Goal: Information Seeking & Learning: Learn about a topic

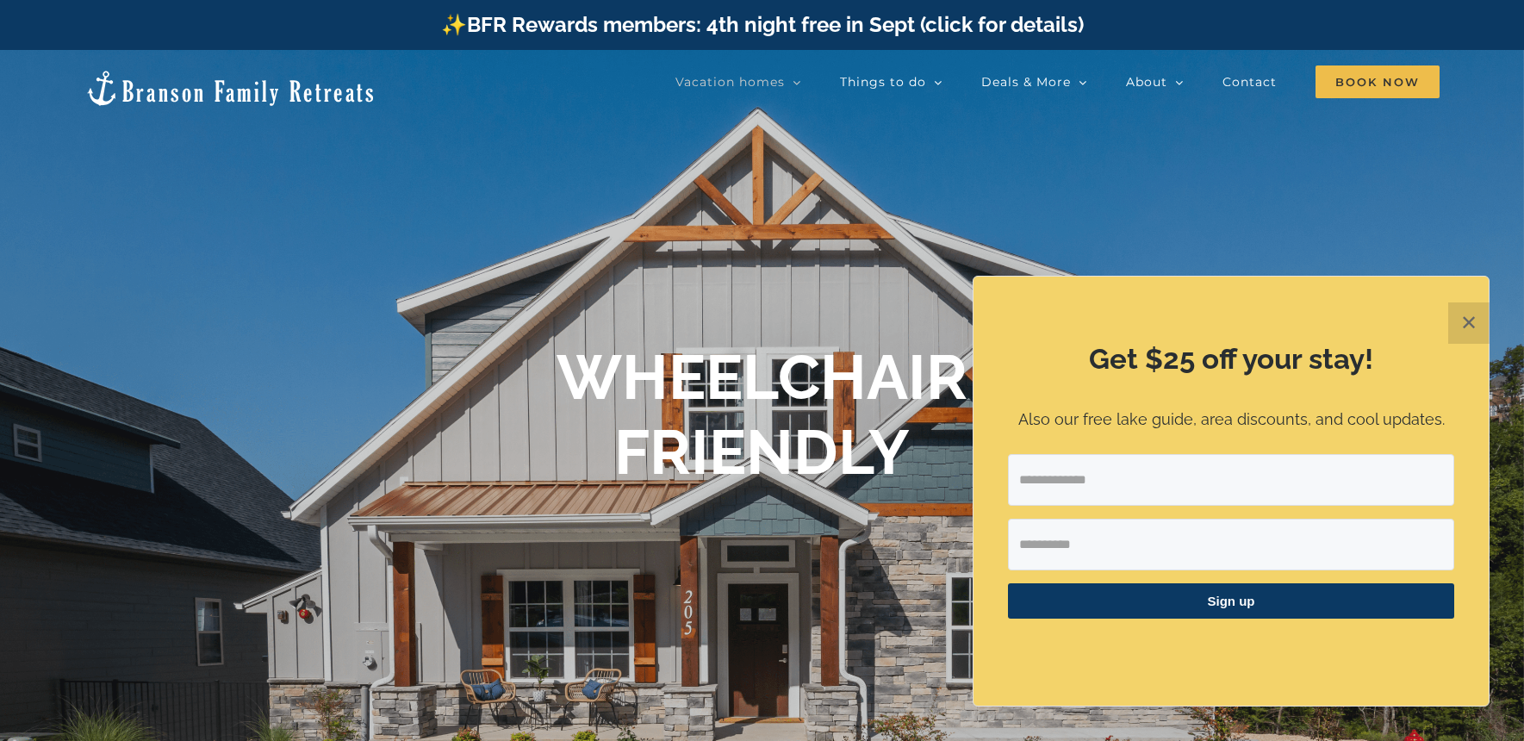
click at [1467, 330] on button "✕" at bounding box center [1469, 322] width 41 height 41
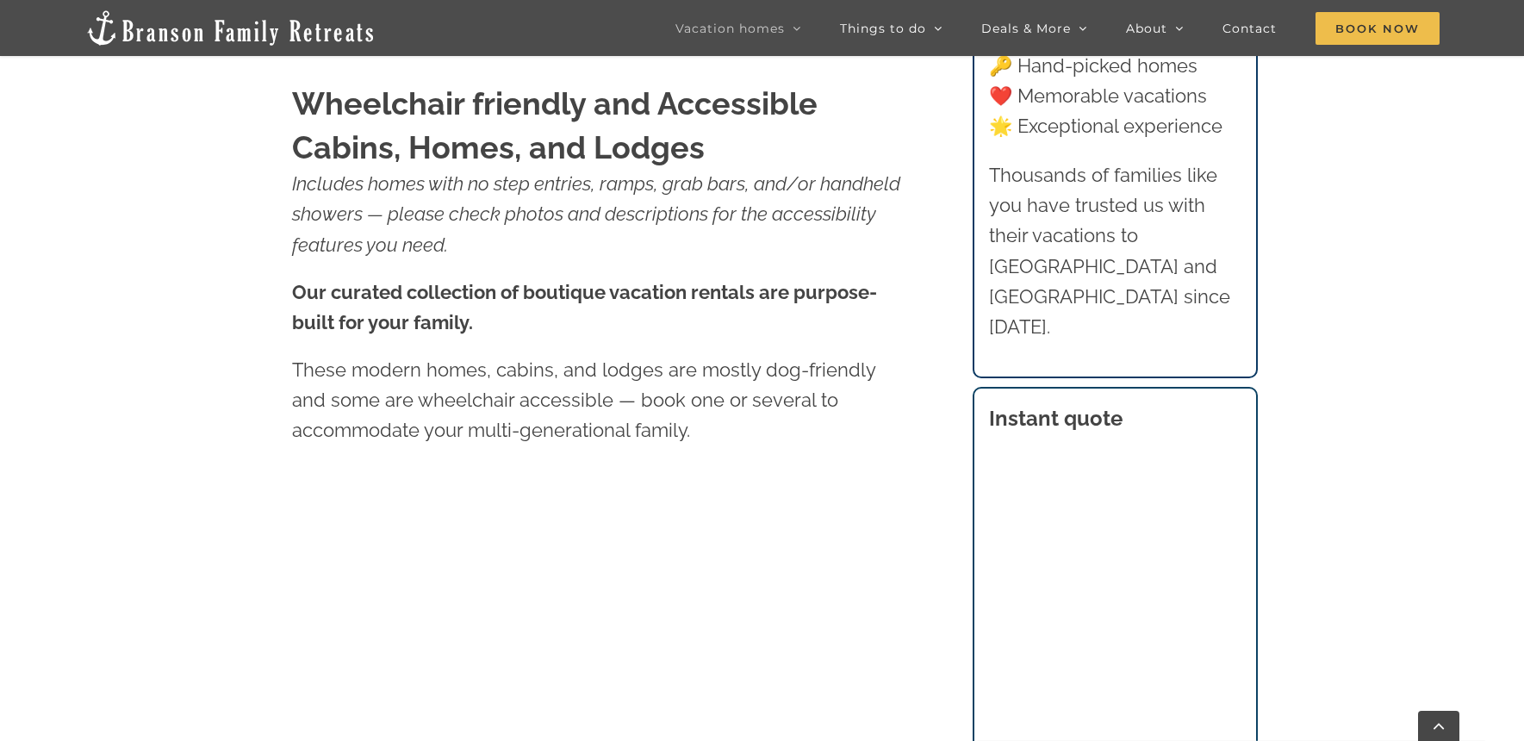
scroll to position [844, 0]
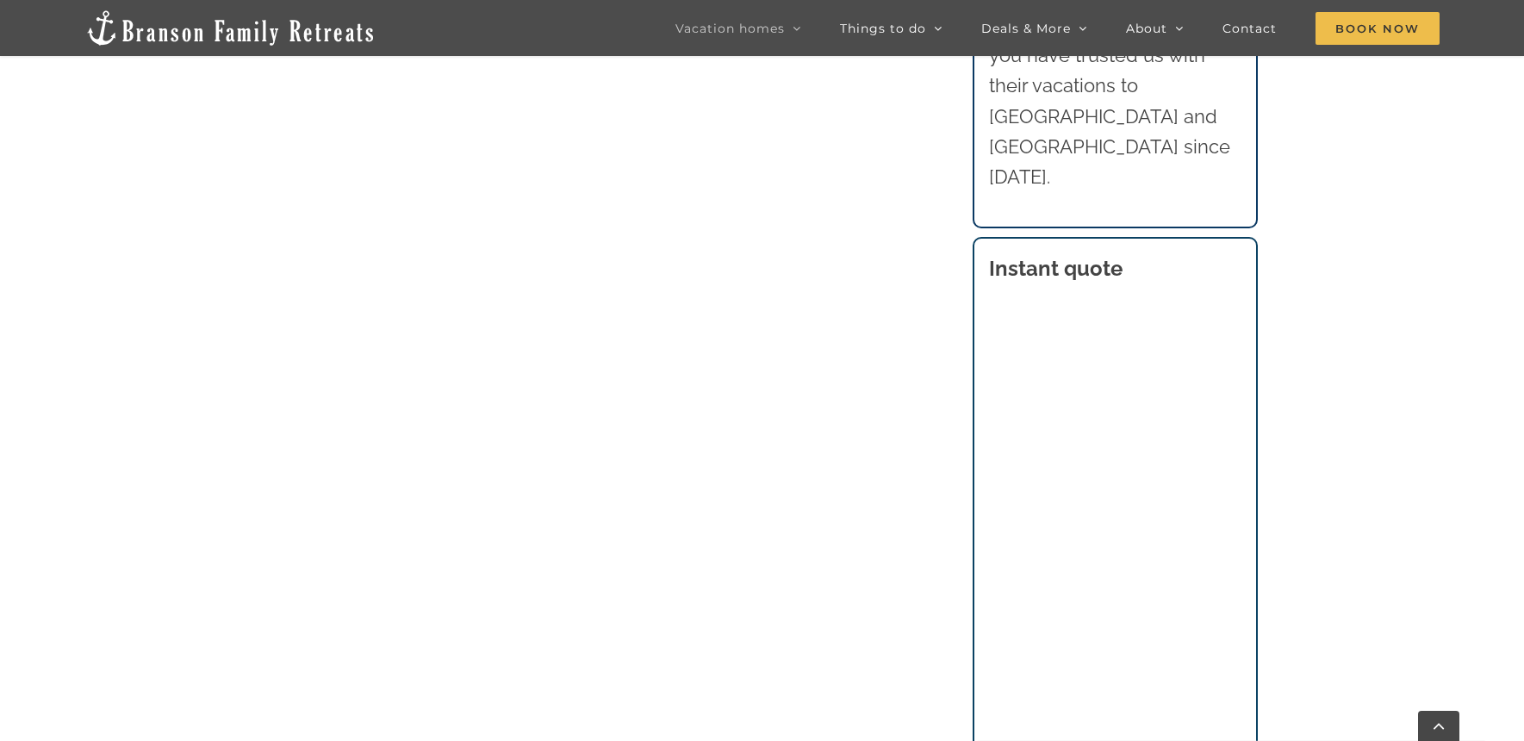
scroll to position [1399, 0]
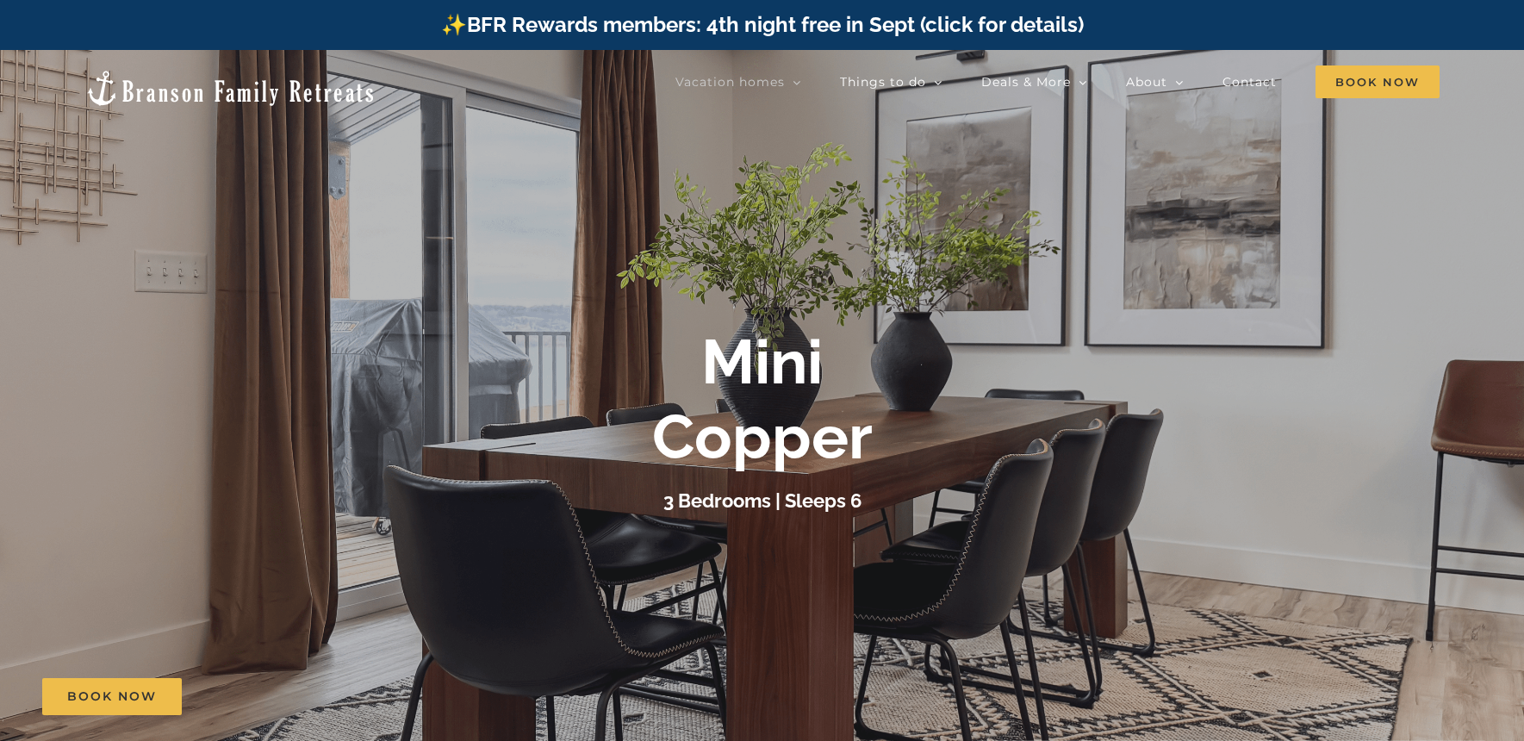
click at [1416, 333] on div "Mini Copper 3 Bedrooms | Sleeps 6" at bounding box center [762, 420] width 1524 height 191
click at [822, 444] on b "Mini Copper" at bounding box center [762, 398] width 221 height 147
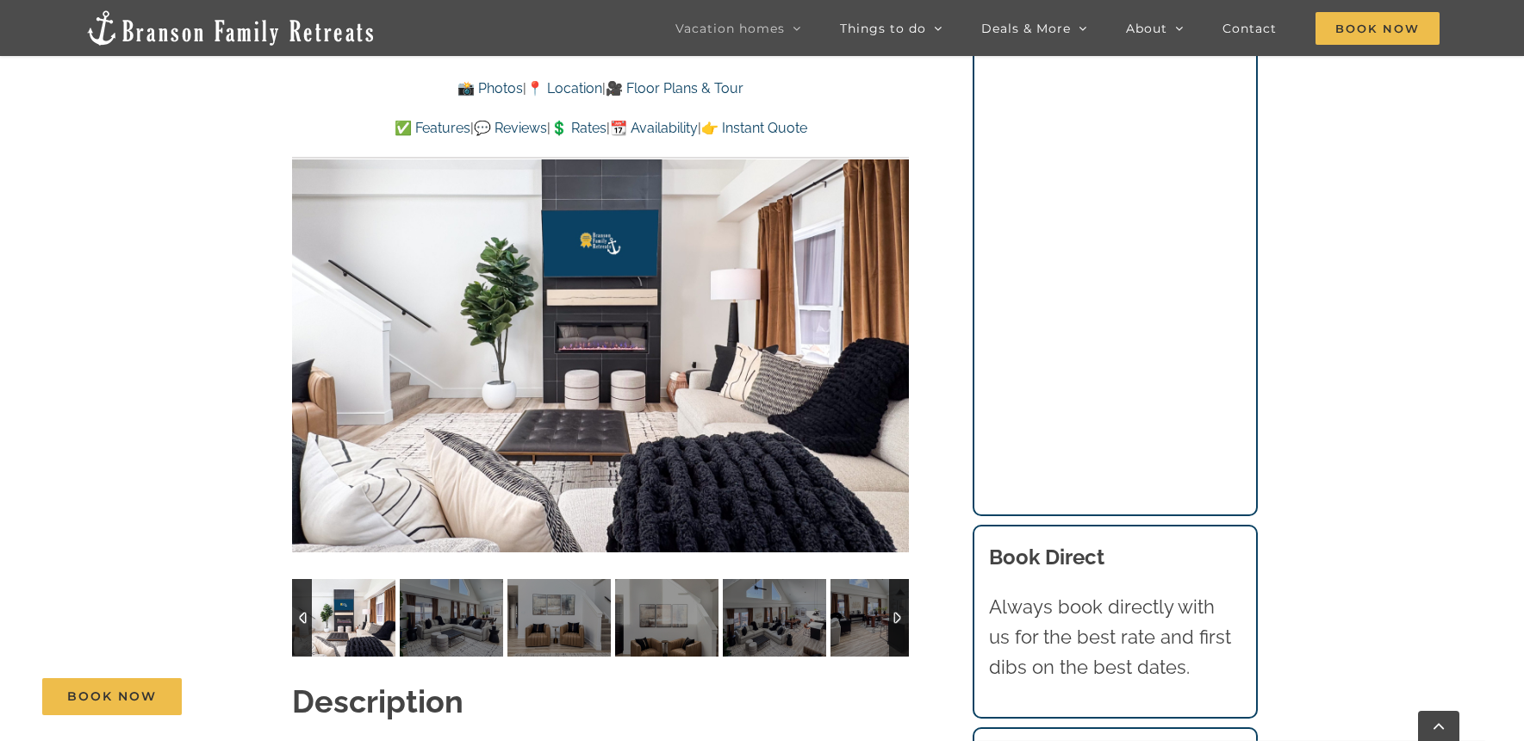
scroll to position [1393, 0]
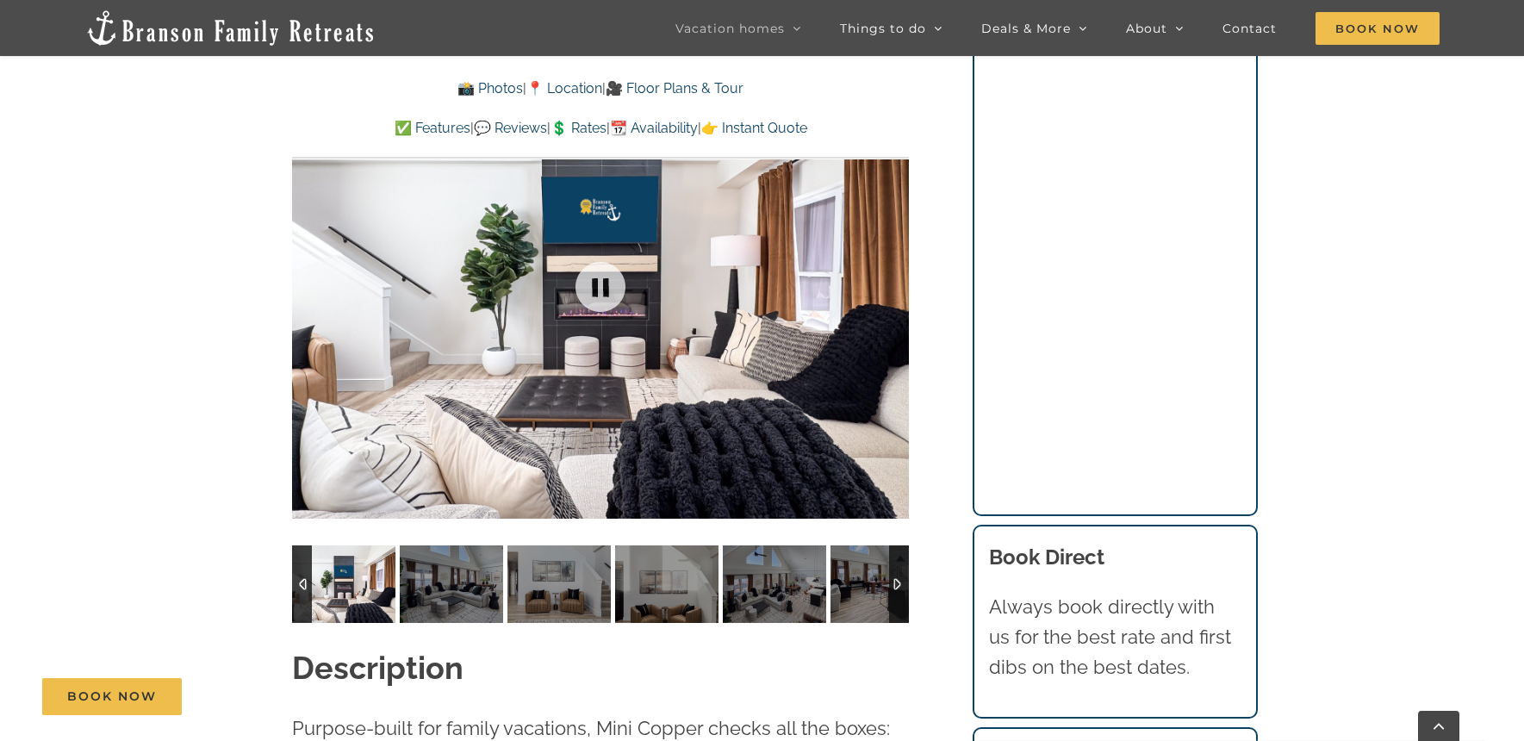
click at [894, 287] on div at bounding box center [600, 287] width 617 height 507
click at [894, 287] on div at bounding box center [873, 287] width 53 height 107
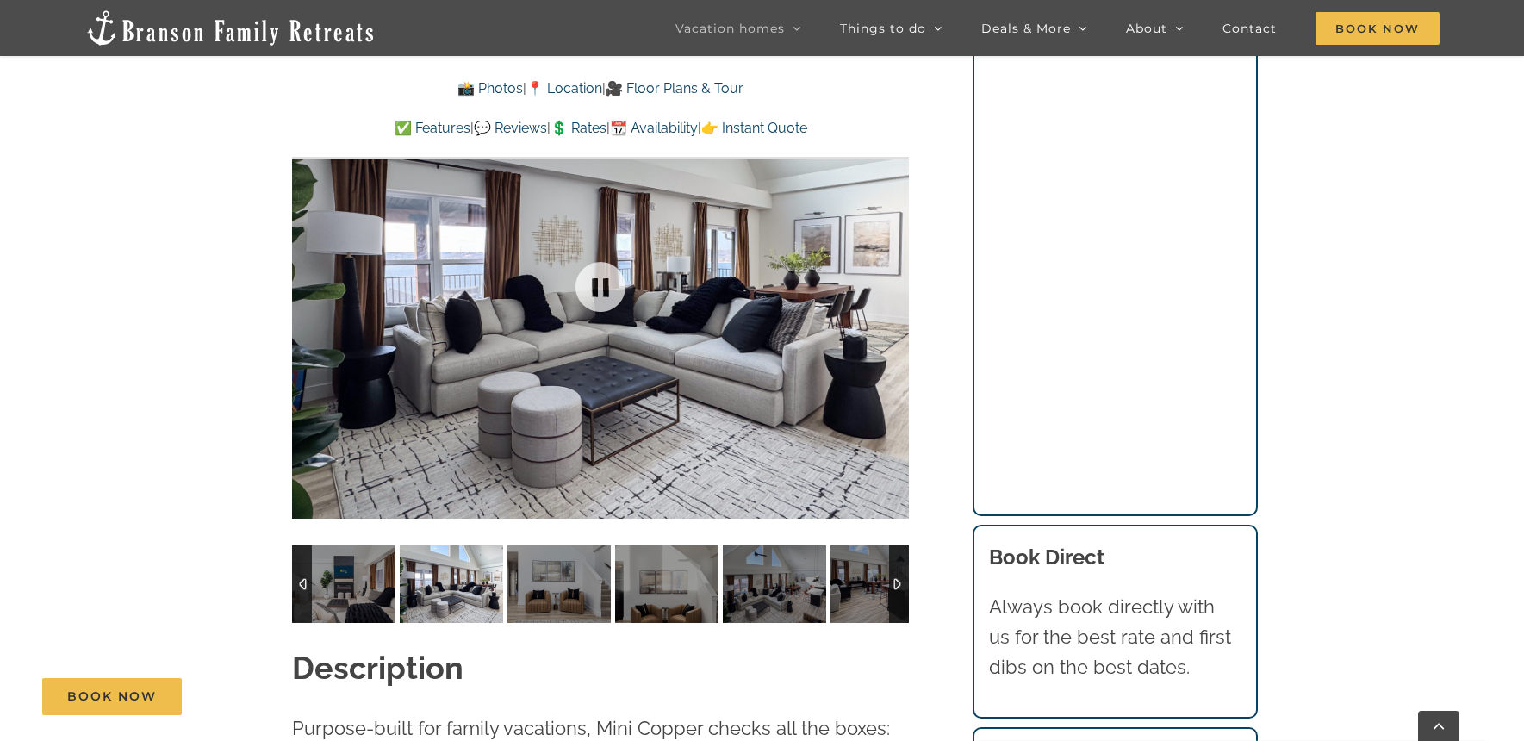
click at [894, 287] on div at bounding box center [600, 287] width 617 height 507
click at [894, 287] on div at bounding box center [873, 287] width 53 height 107
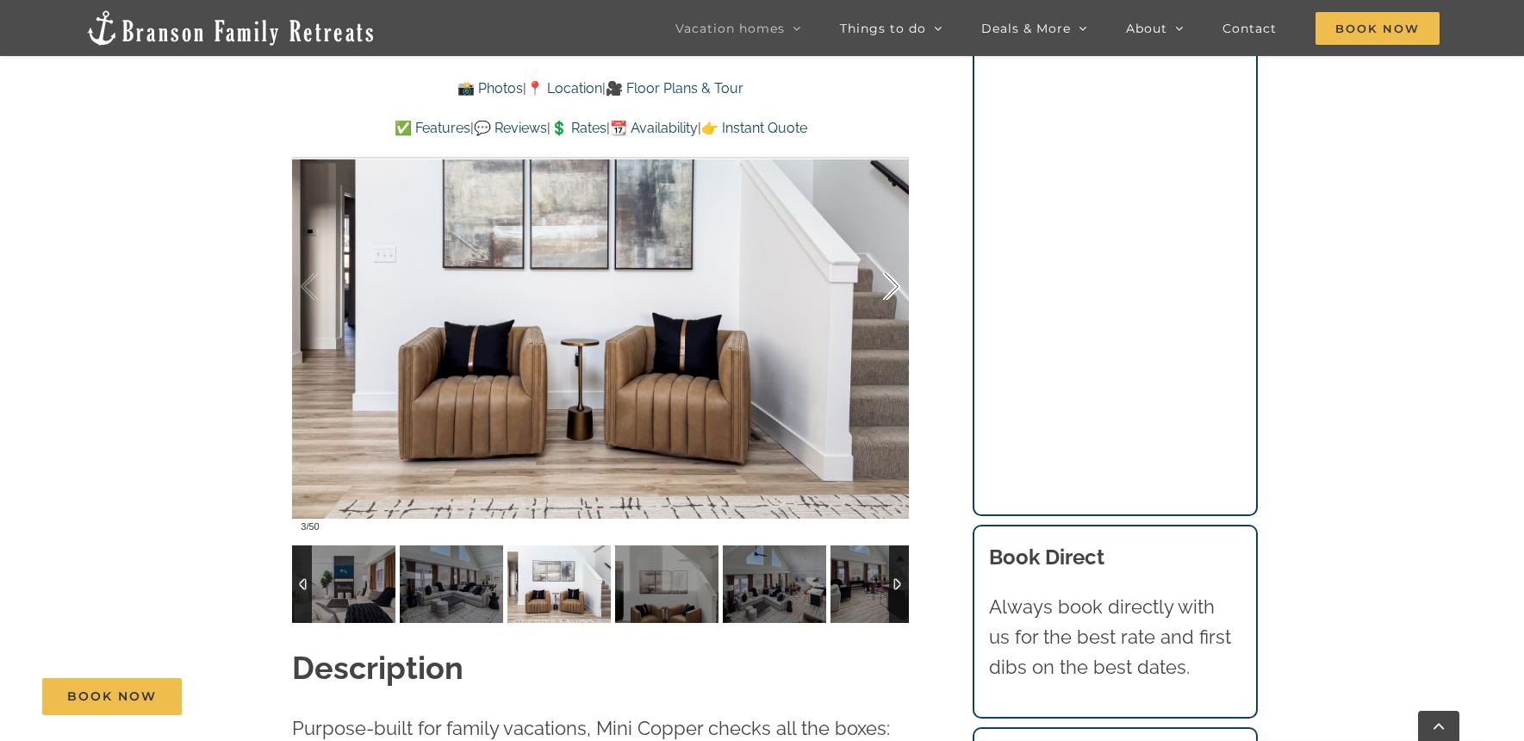
click at [894, 287] on div at bounding box center [873, 287] width 53 height 107
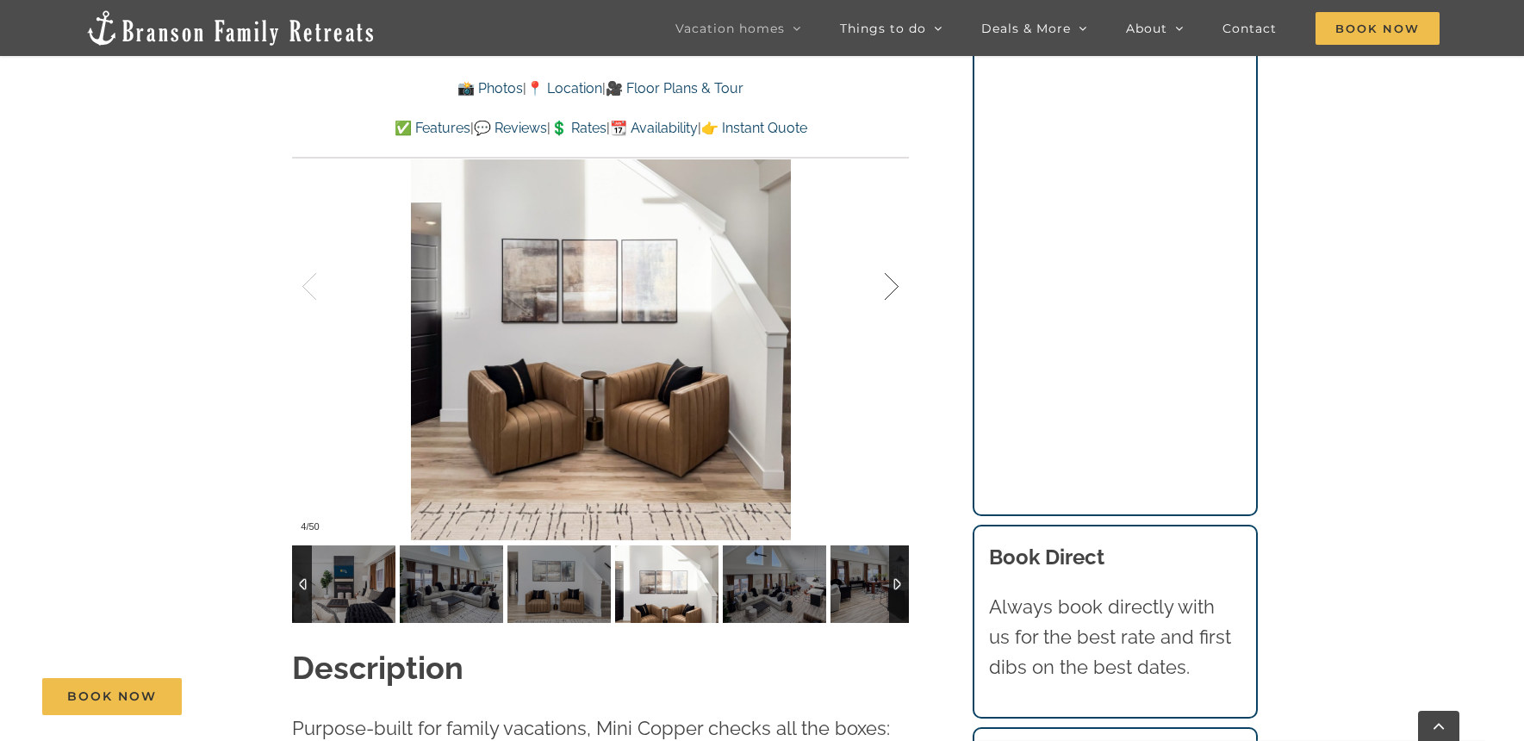
click at [894, 287] on div at bounding box center [873, 287] width 53 height 107
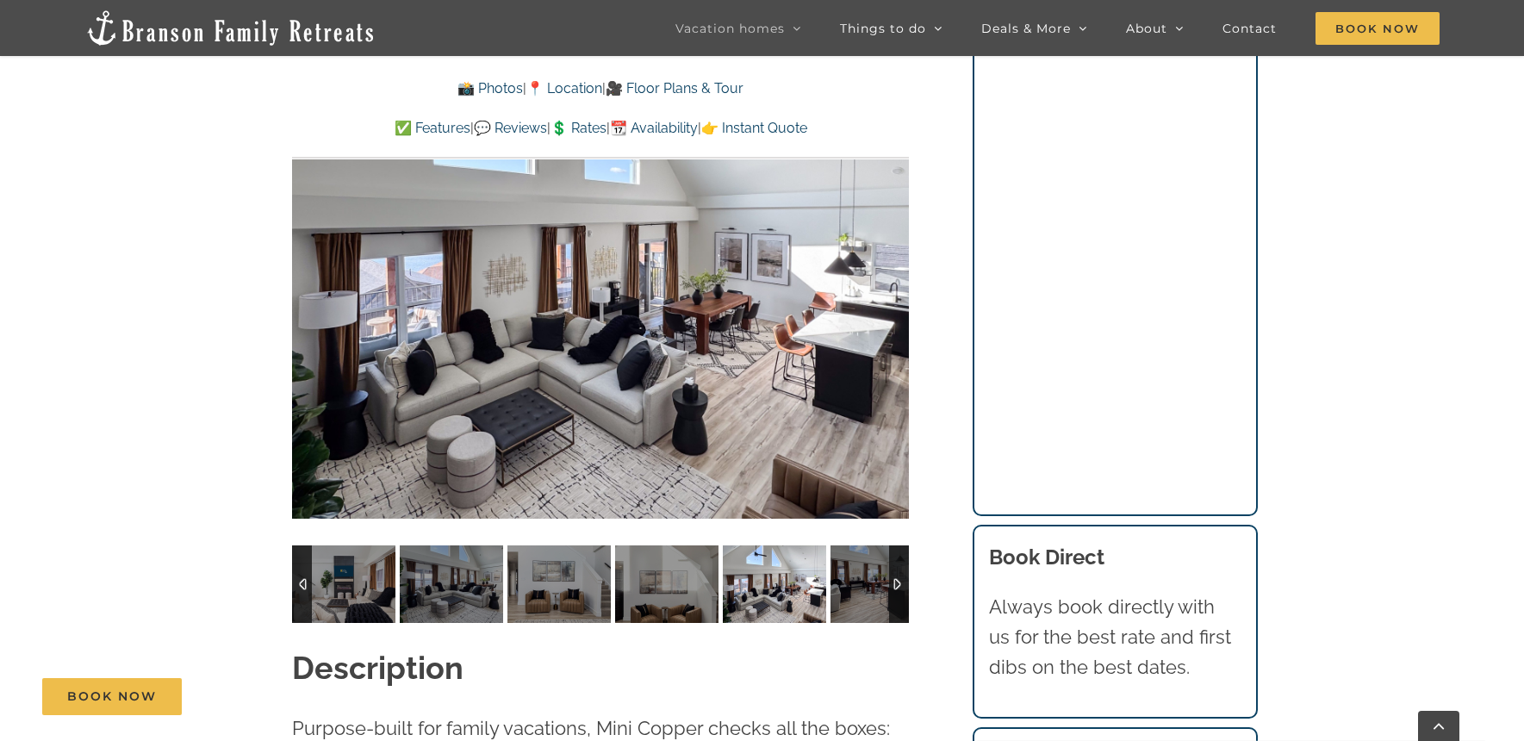
click at [894, 287] on div "5 / 50" at bounding box center [600, 287] width 617 height 507
click at [894, 287] on div at bounding box center [873, 287] width 53 height 107
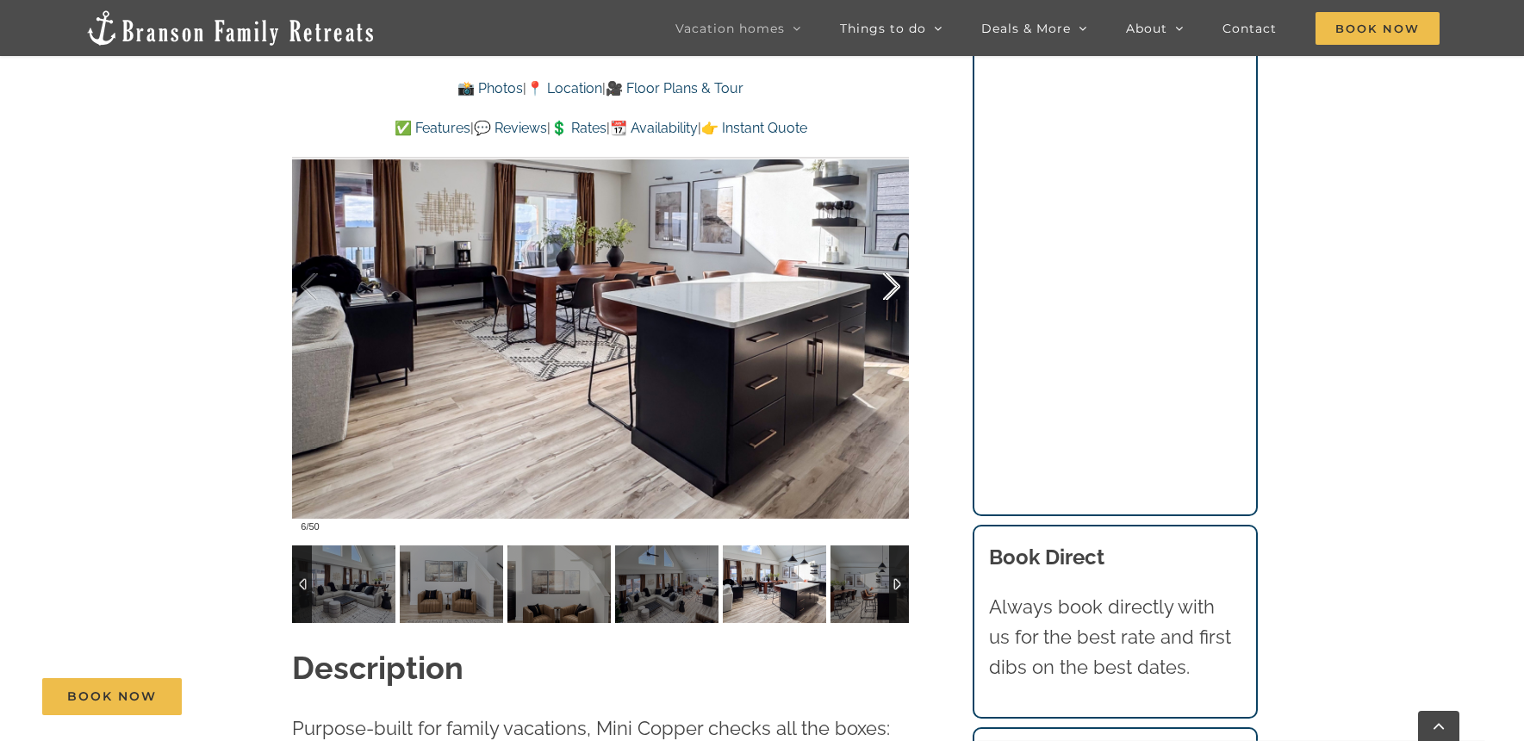
click at [894, 287] on div at bounding box center [873, 287] width 53 height 107
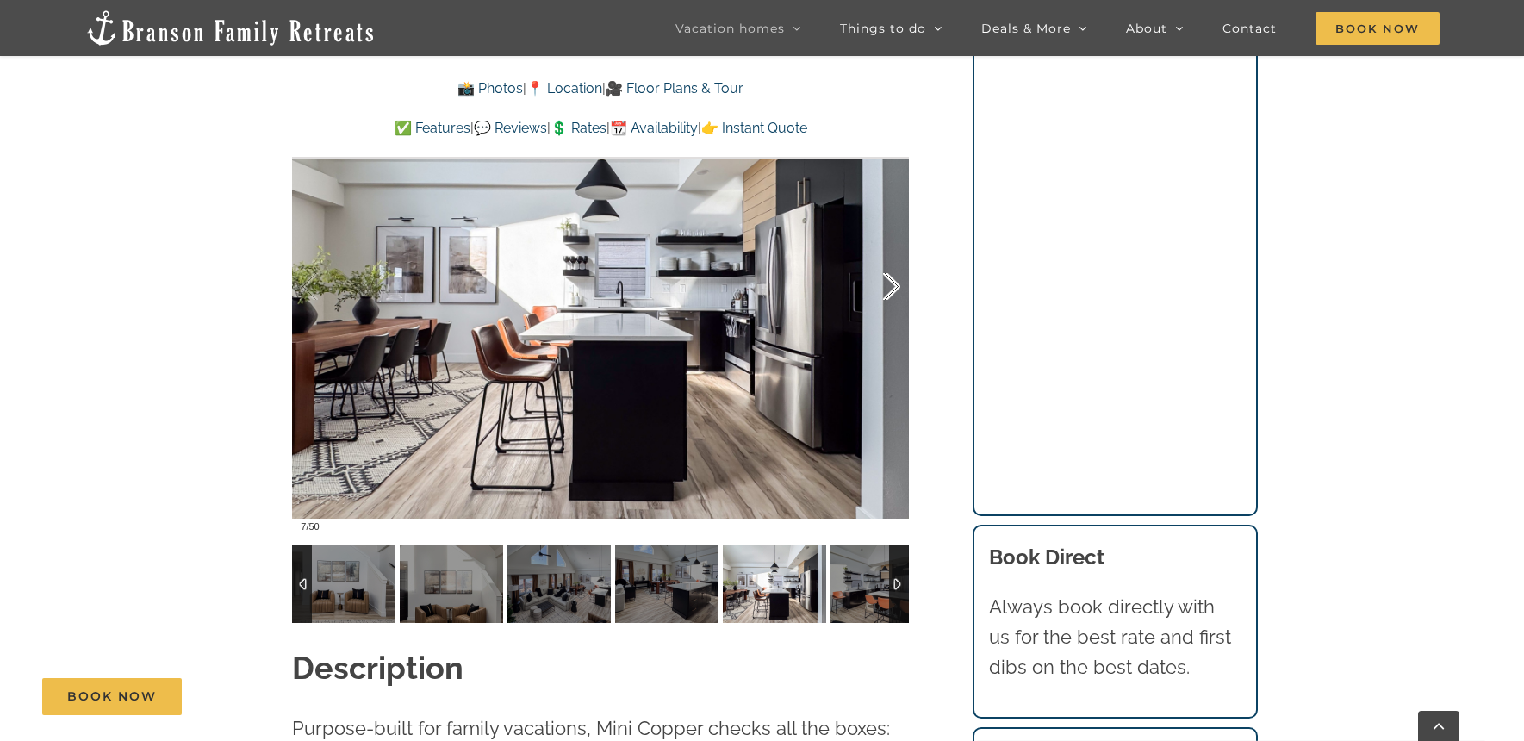
click at [894, 287] on div at bounding box center [873, 287] width 53 height 107
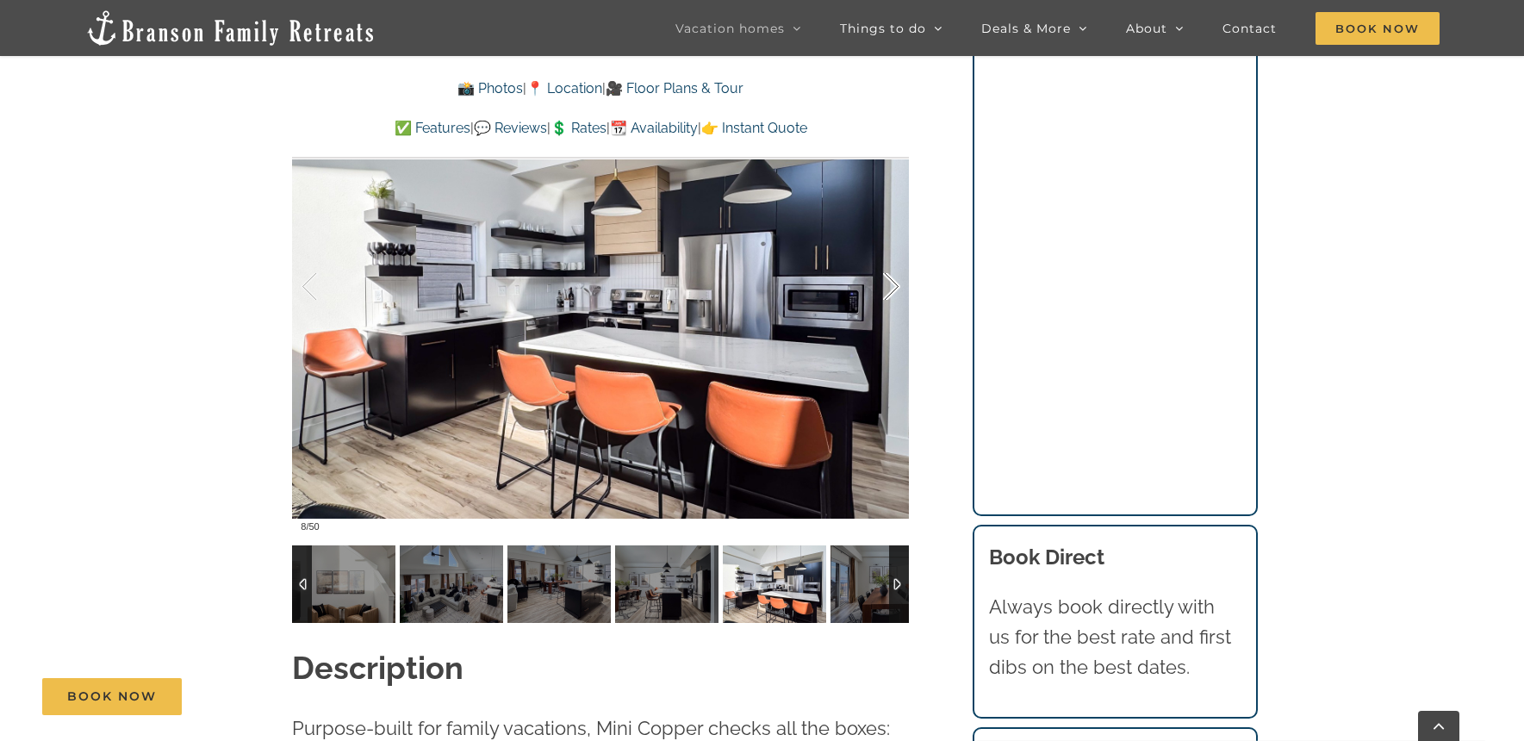
click at [894, 287] on div at bounding box center [873, 287] width 53 height 107
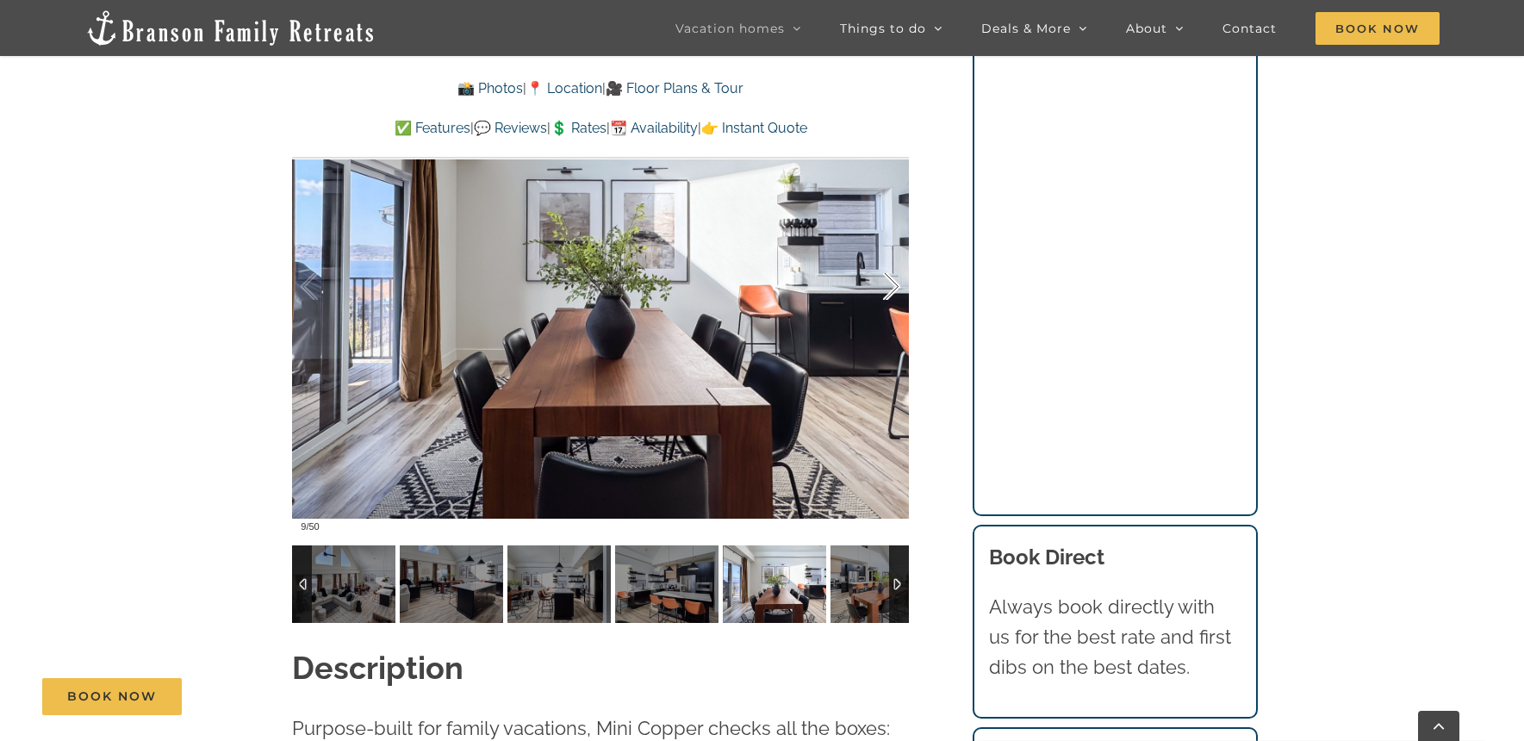
click at [894, 287] on div at bounding box center [873, 287] width 53 height 107
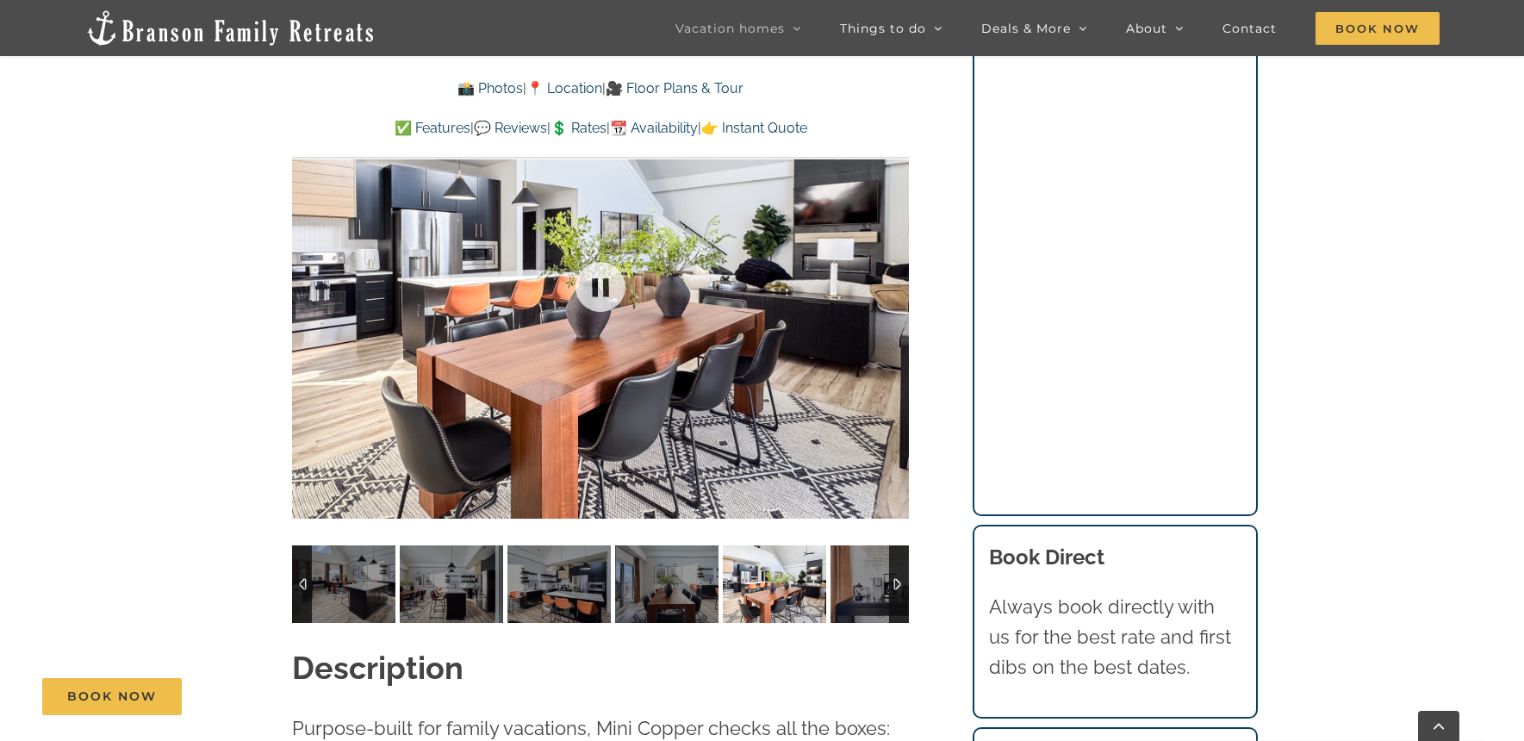
click at [894, 287] on div at bounding box center [600, 287] width 617 height 507
click at [894, 287] on div at bounding box center [873, 287] width 53 height 107
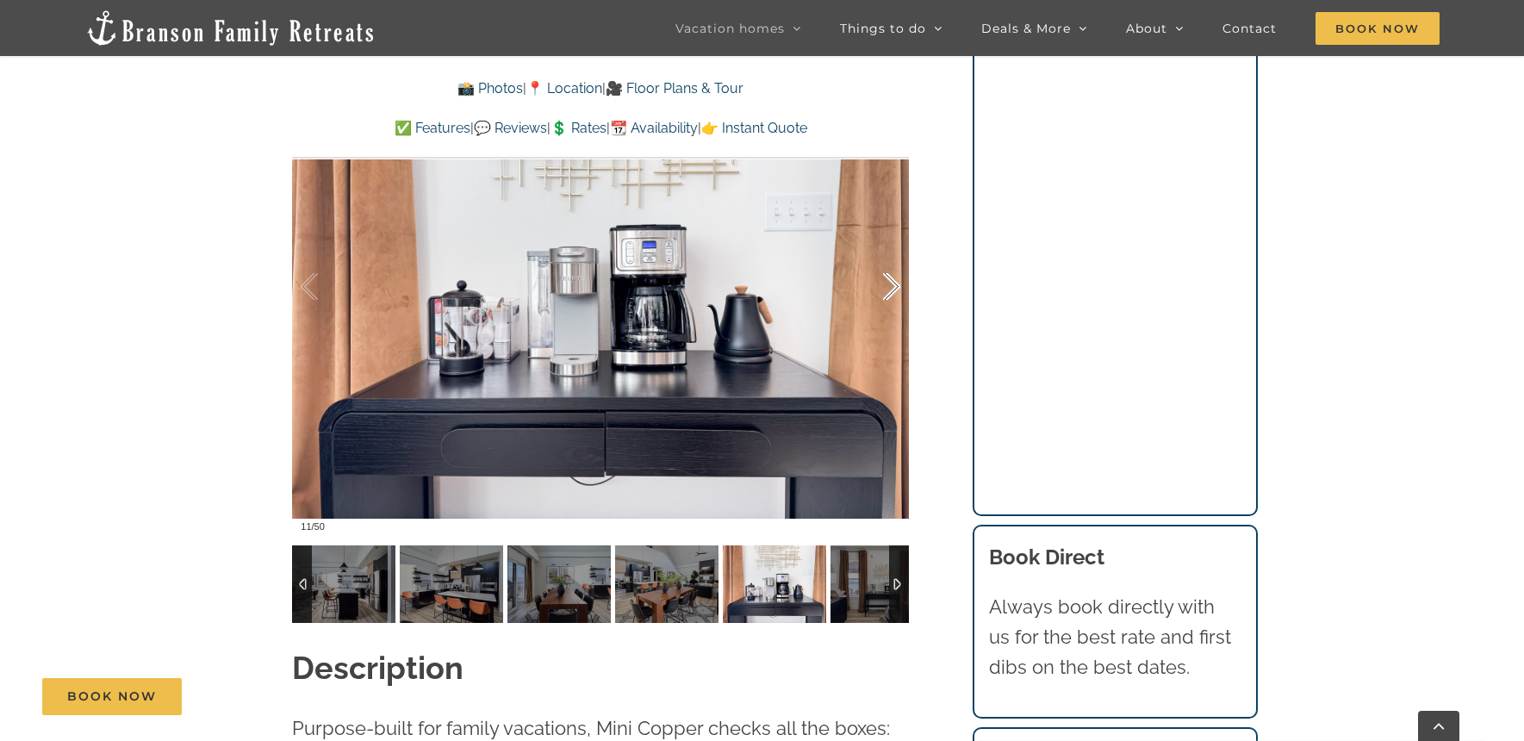
click at [894, 287] on div at bounding box center [873, 287] width 53 height 107
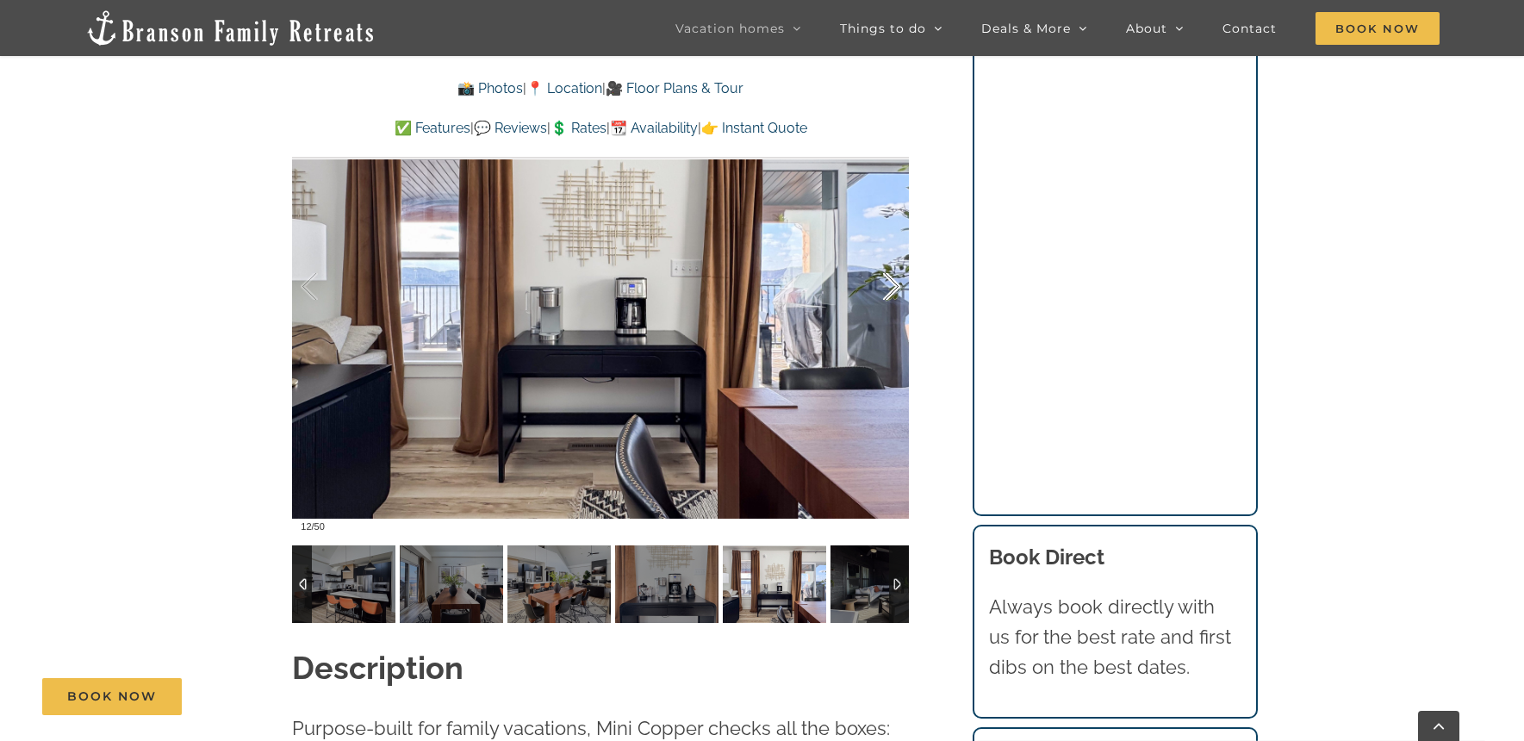
click at [894, 287] on div at bounding box center [873, 287] width 53 height 107
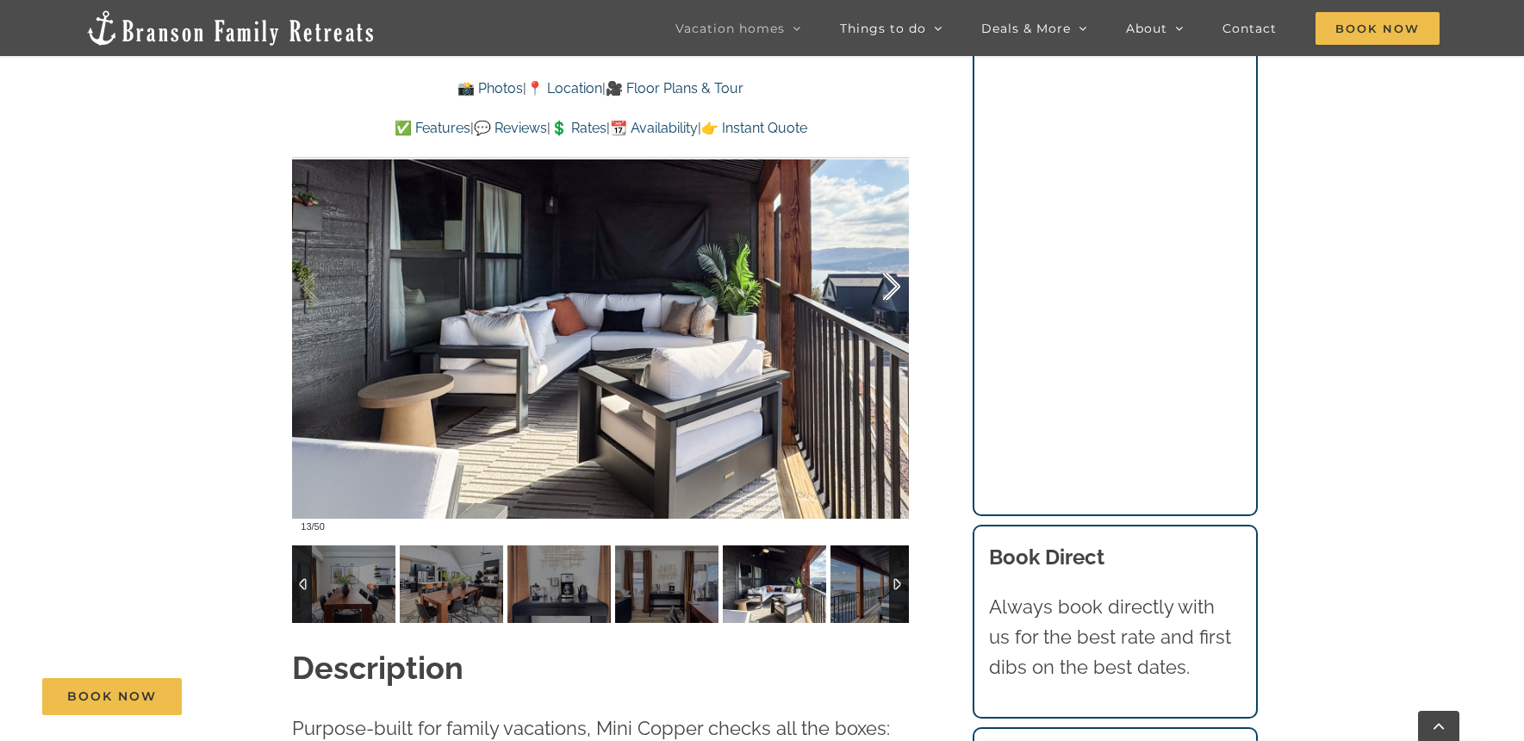
click at [894, 287] on div at bounding box center [873, 287] width 53 height 107
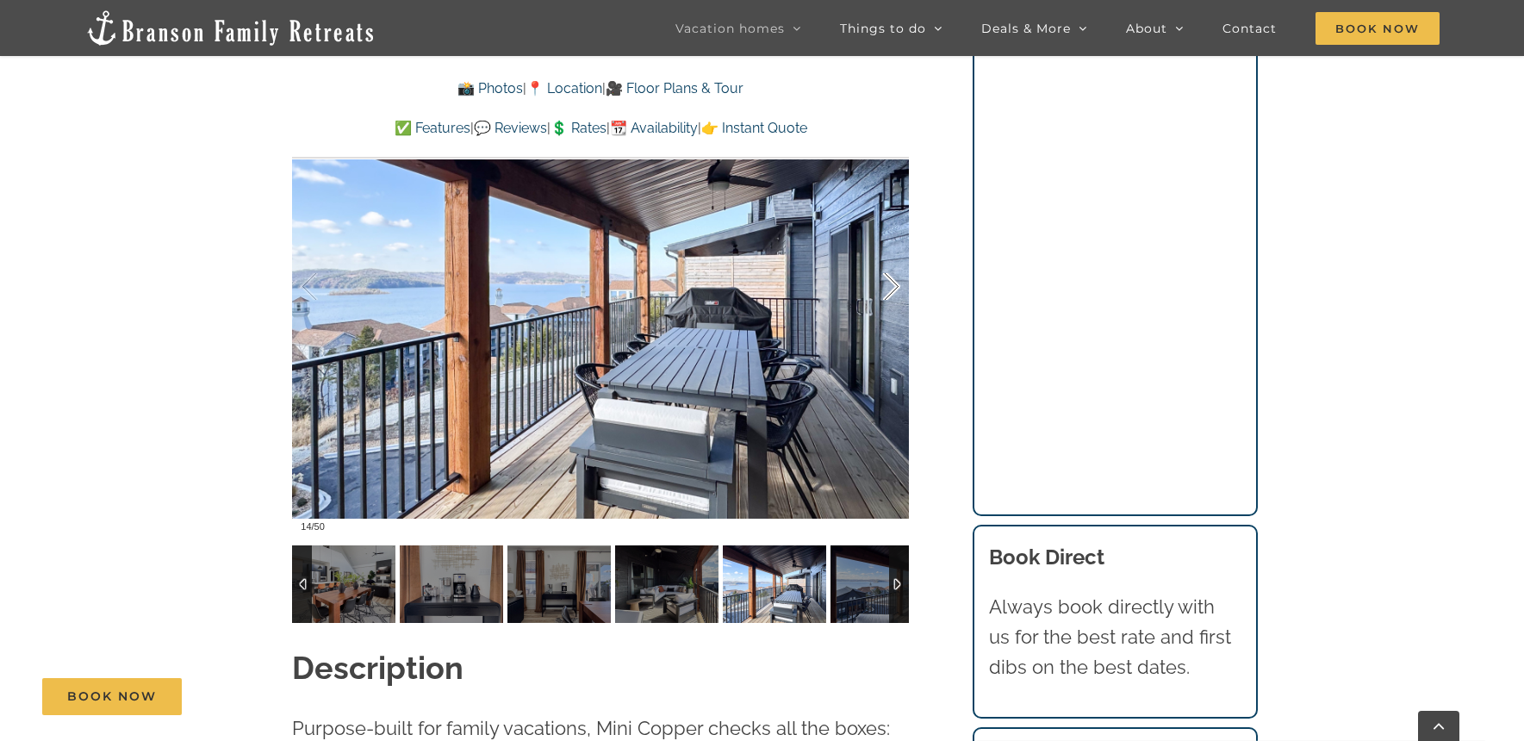
click at [894, 287] on div at bounding box center [873, 287] width 53 height 107
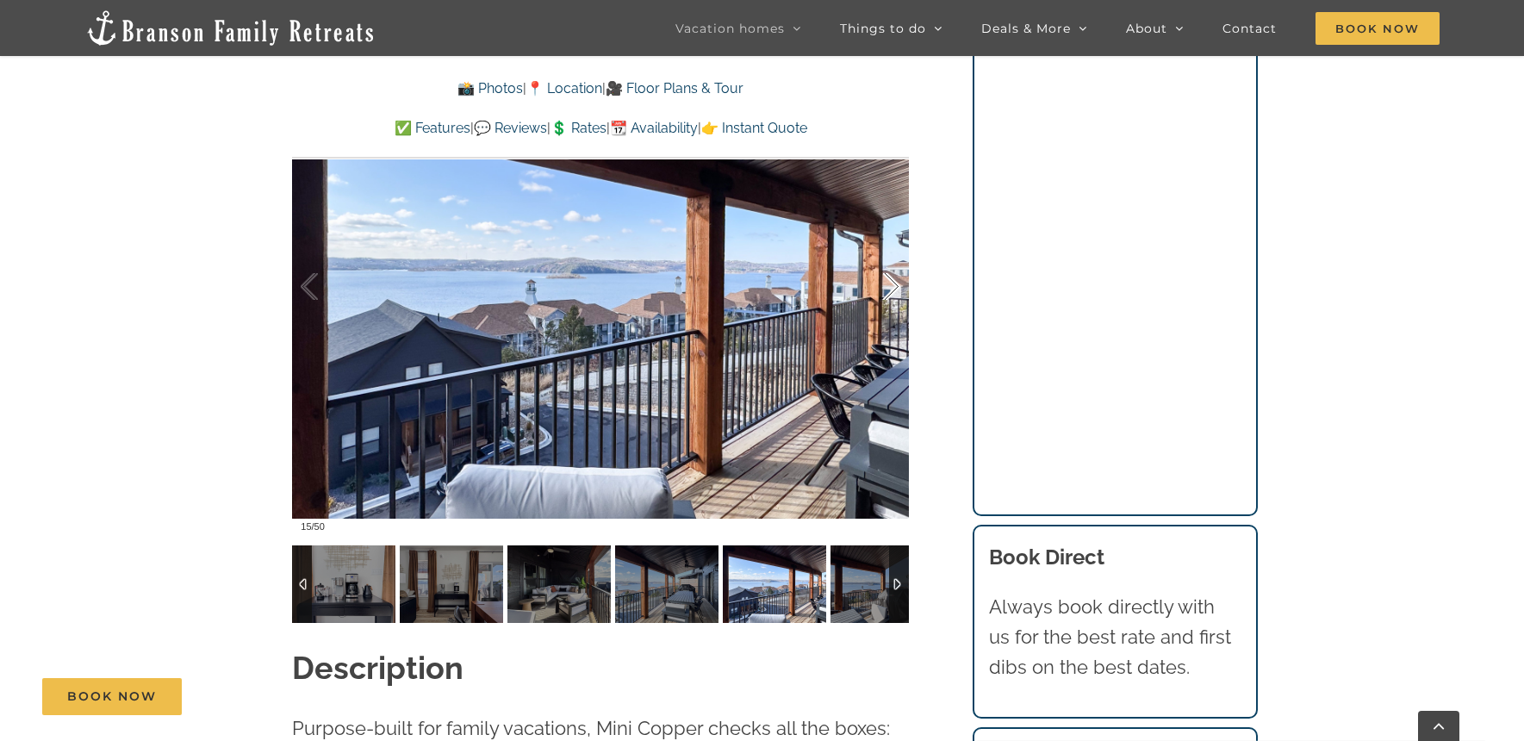
click at [894, 287] on div at bounding box center [873, 287] width 53 height 107
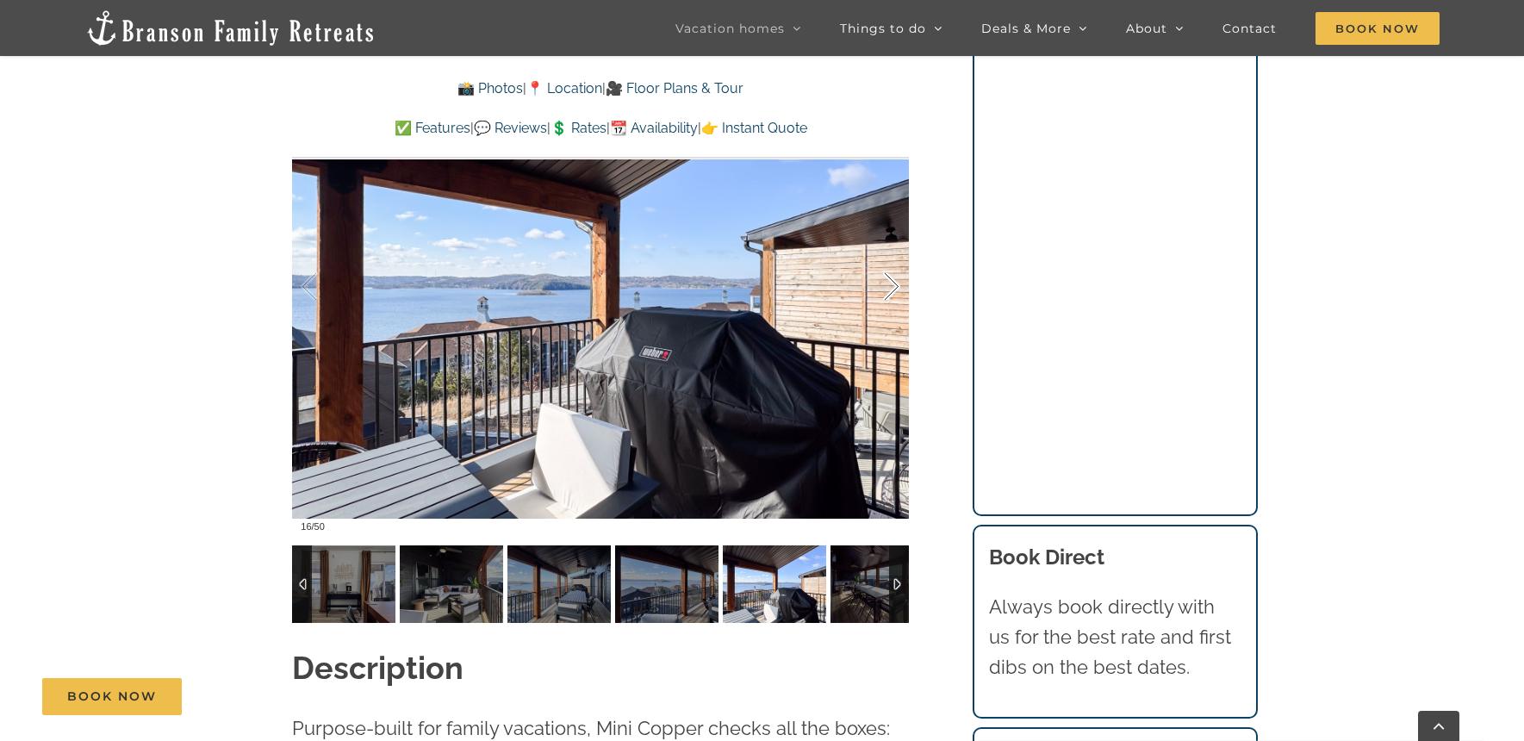
click at [894, 287] on div at bounding box center [873, 287] width 53 height 107
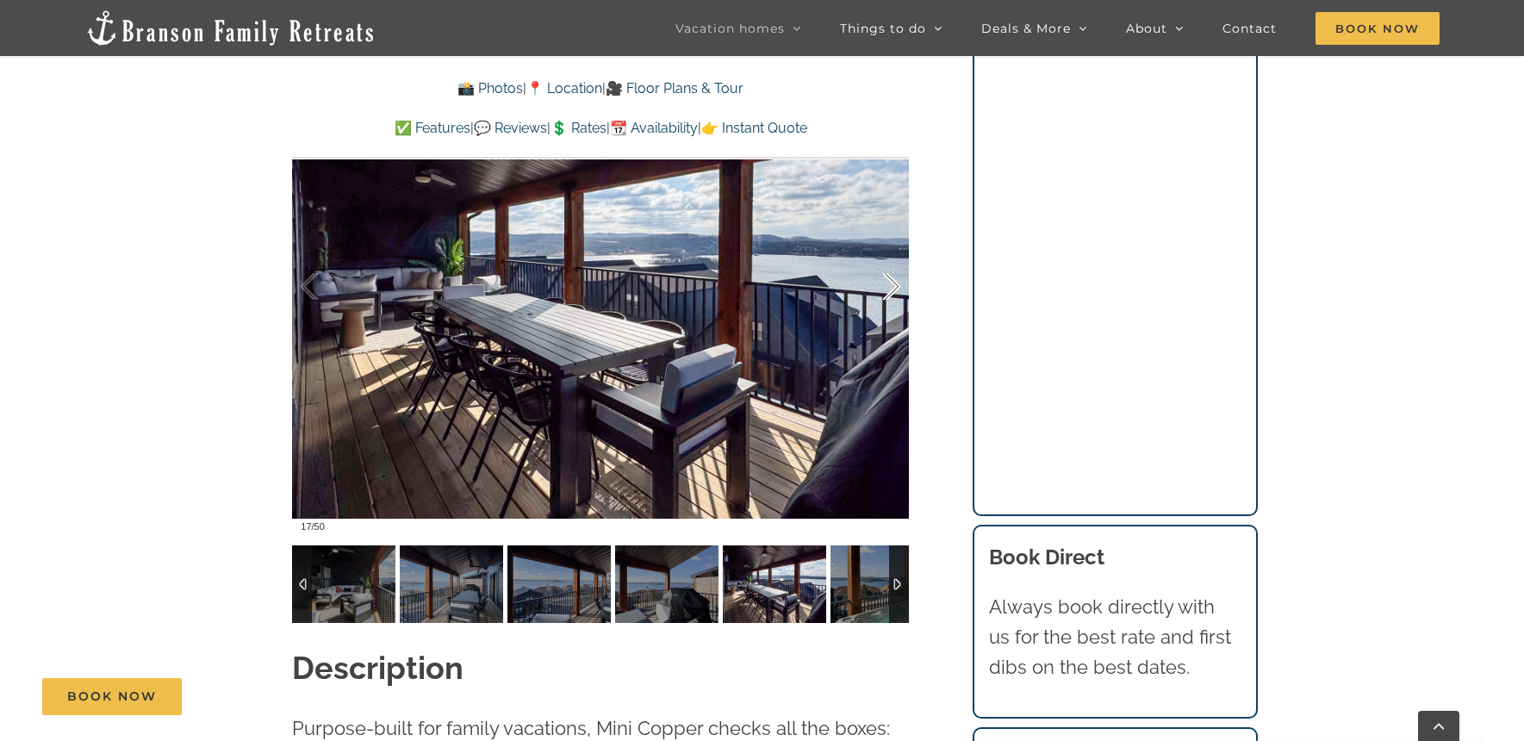
click at [894, 287] on div at bounding box center [873, 287] width 53 height 107
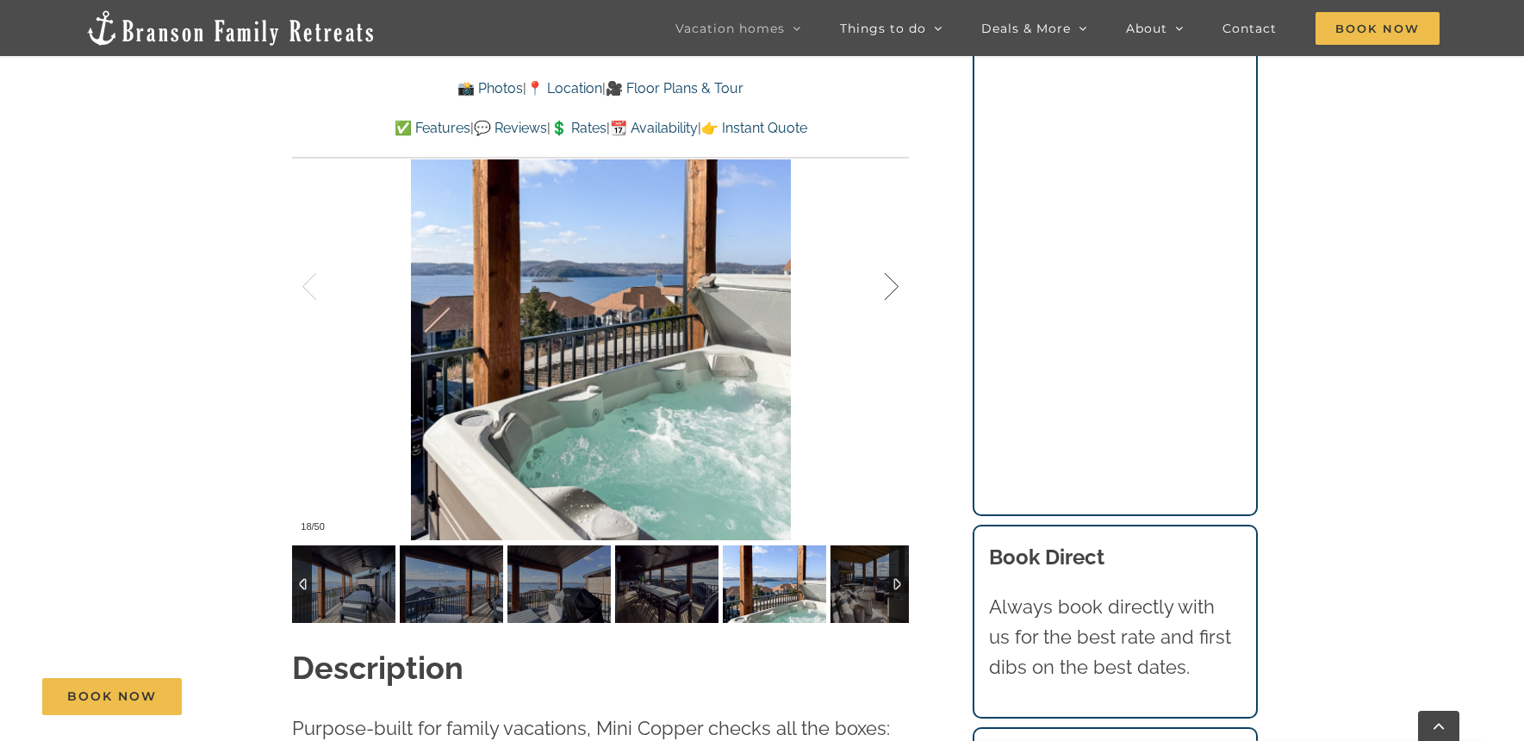
click at [894, 287] on div at bounding box center [873, 287] width 53 height 107
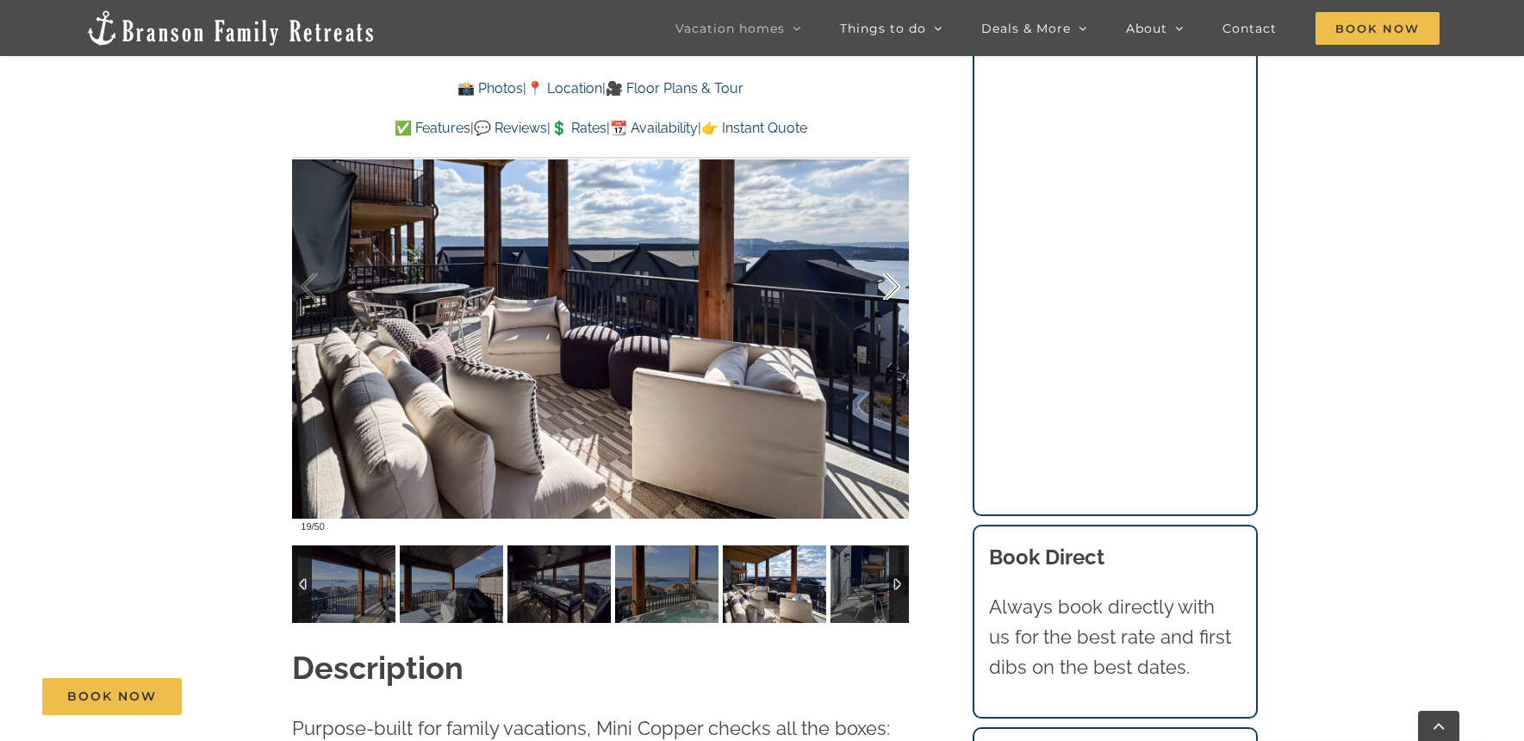
click at [894, 287] on div at bounding box center [873, 287] width 53 height 107
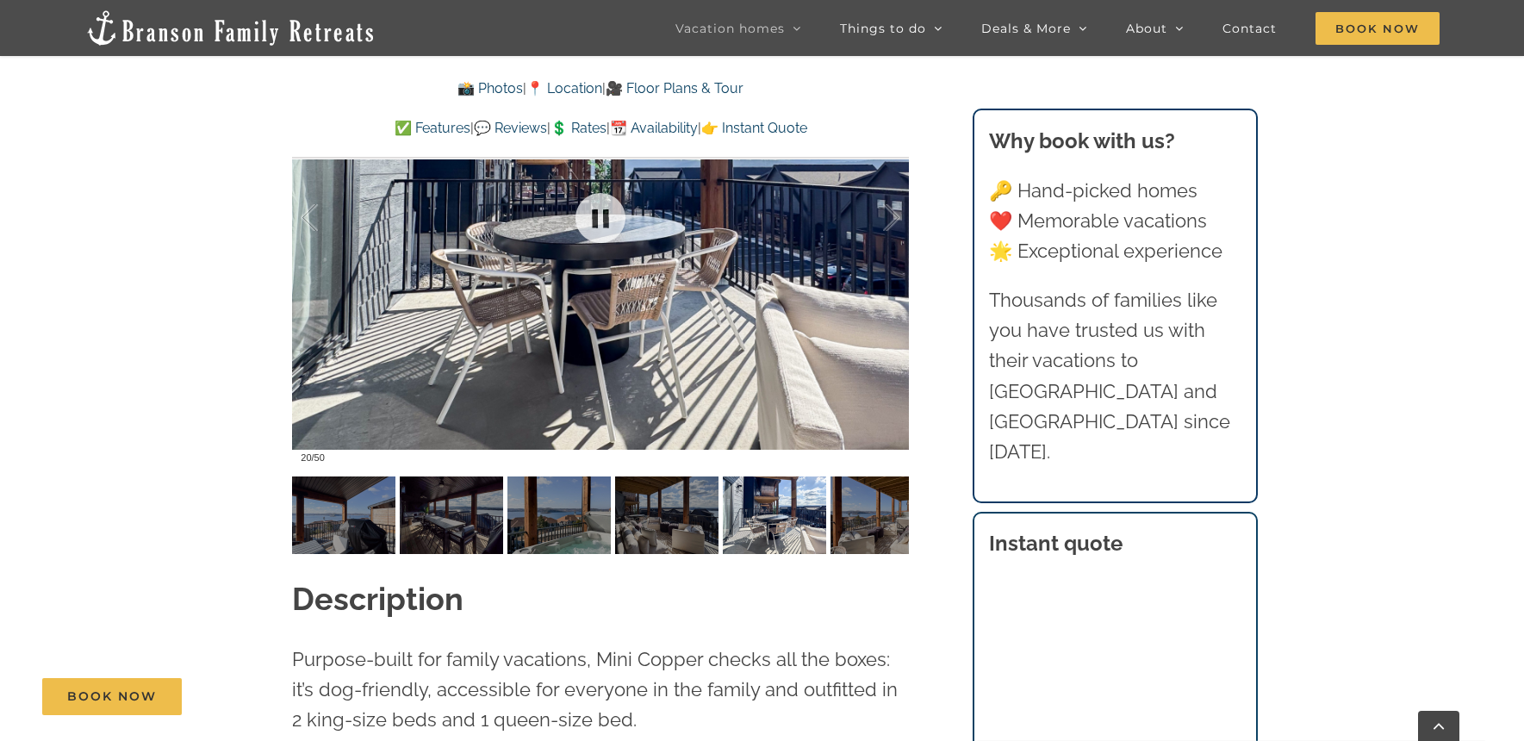
scroll to position [1432, 0]
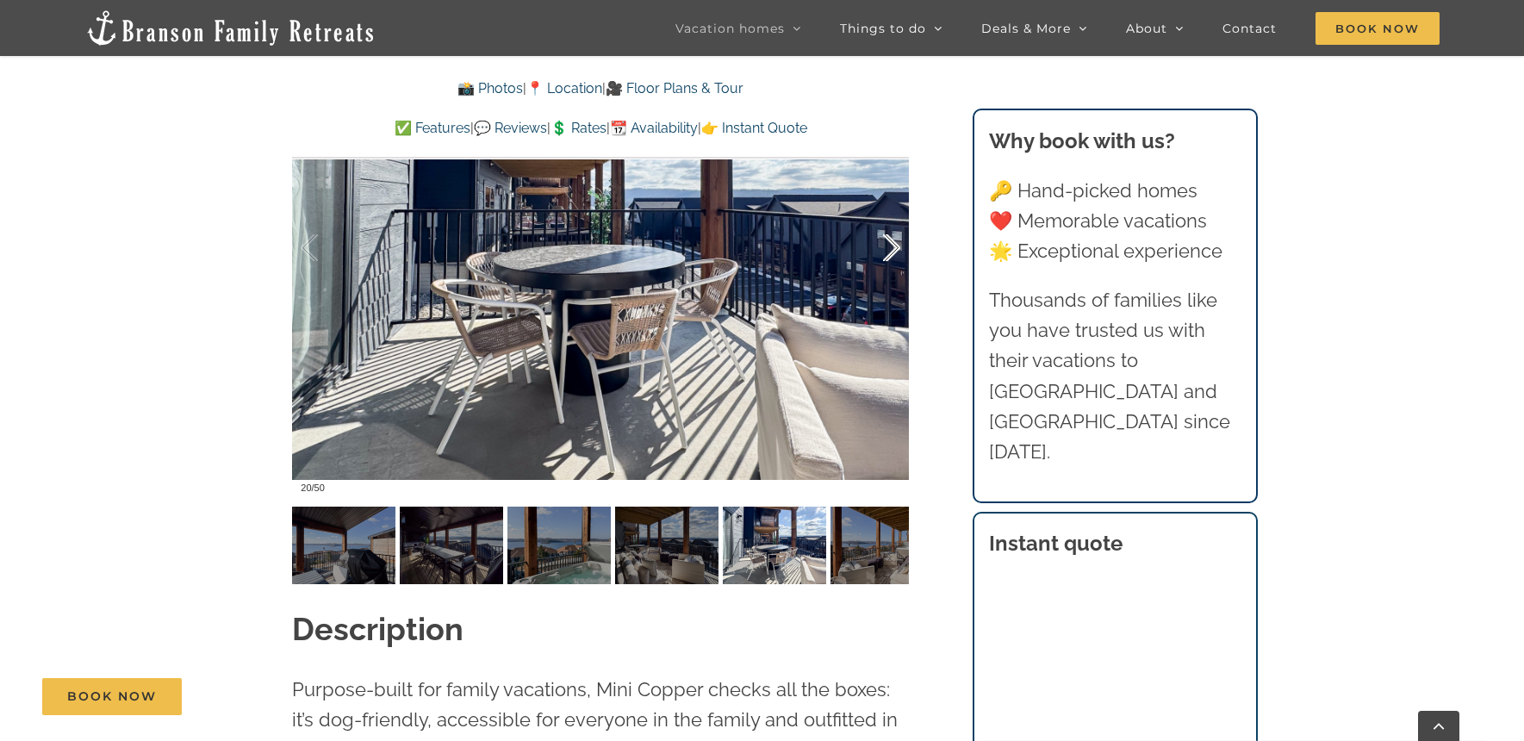
click at [888, 241] on div at bounding box center [873, 248] width 53 height 107
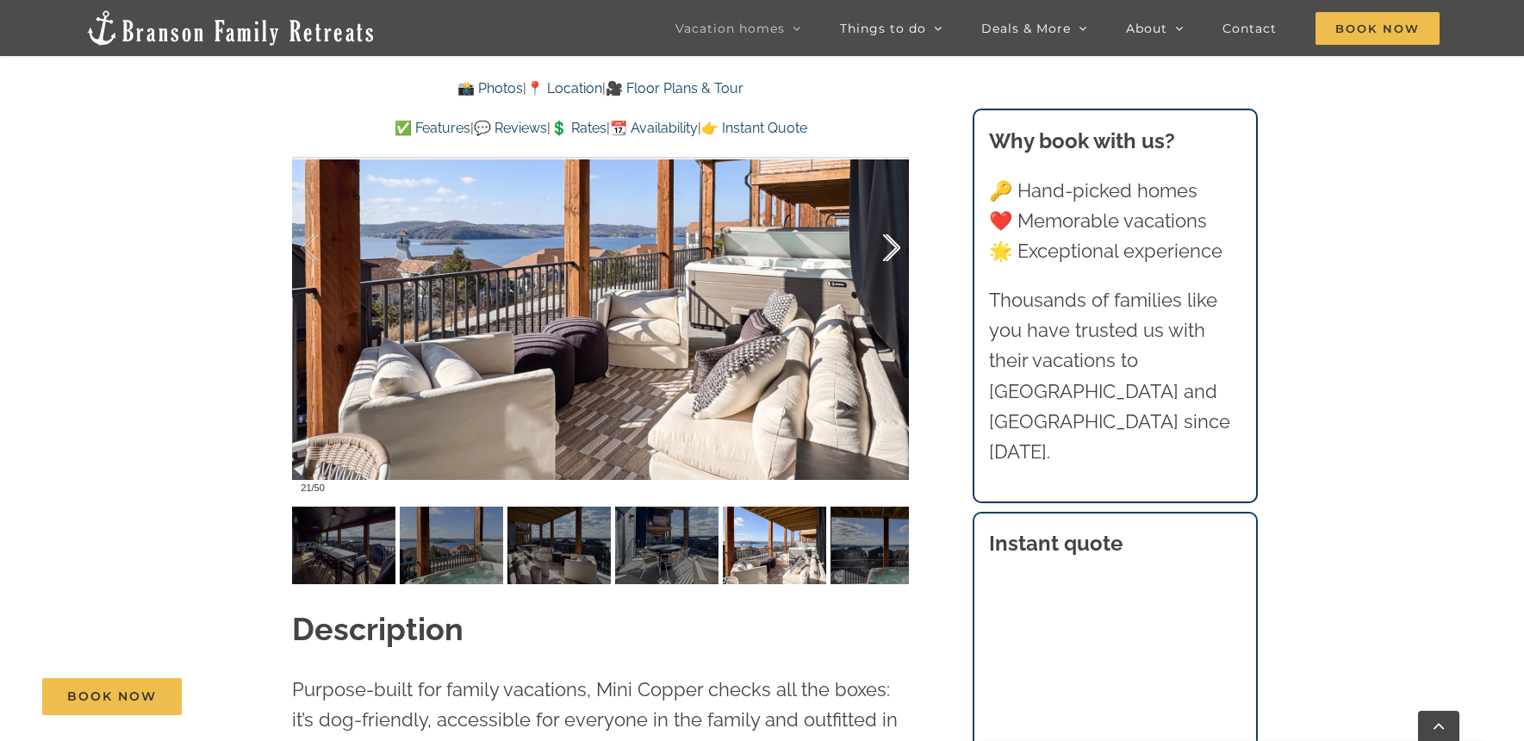
click at [888, 241] on div at bounding box center [873, 248] width 53 height 107
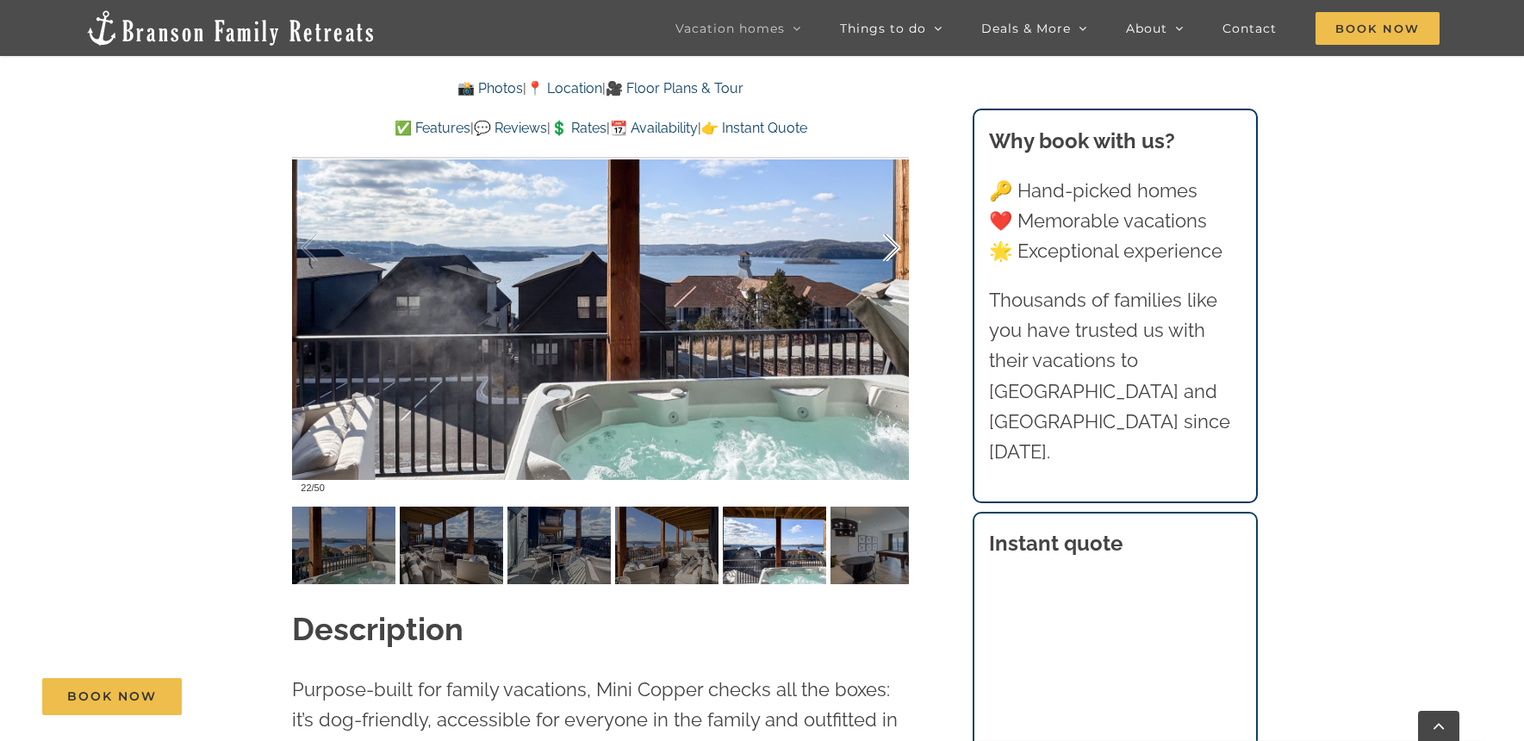
click at [888, 241] on div at bounding box center [873, 248] width 53 height 107
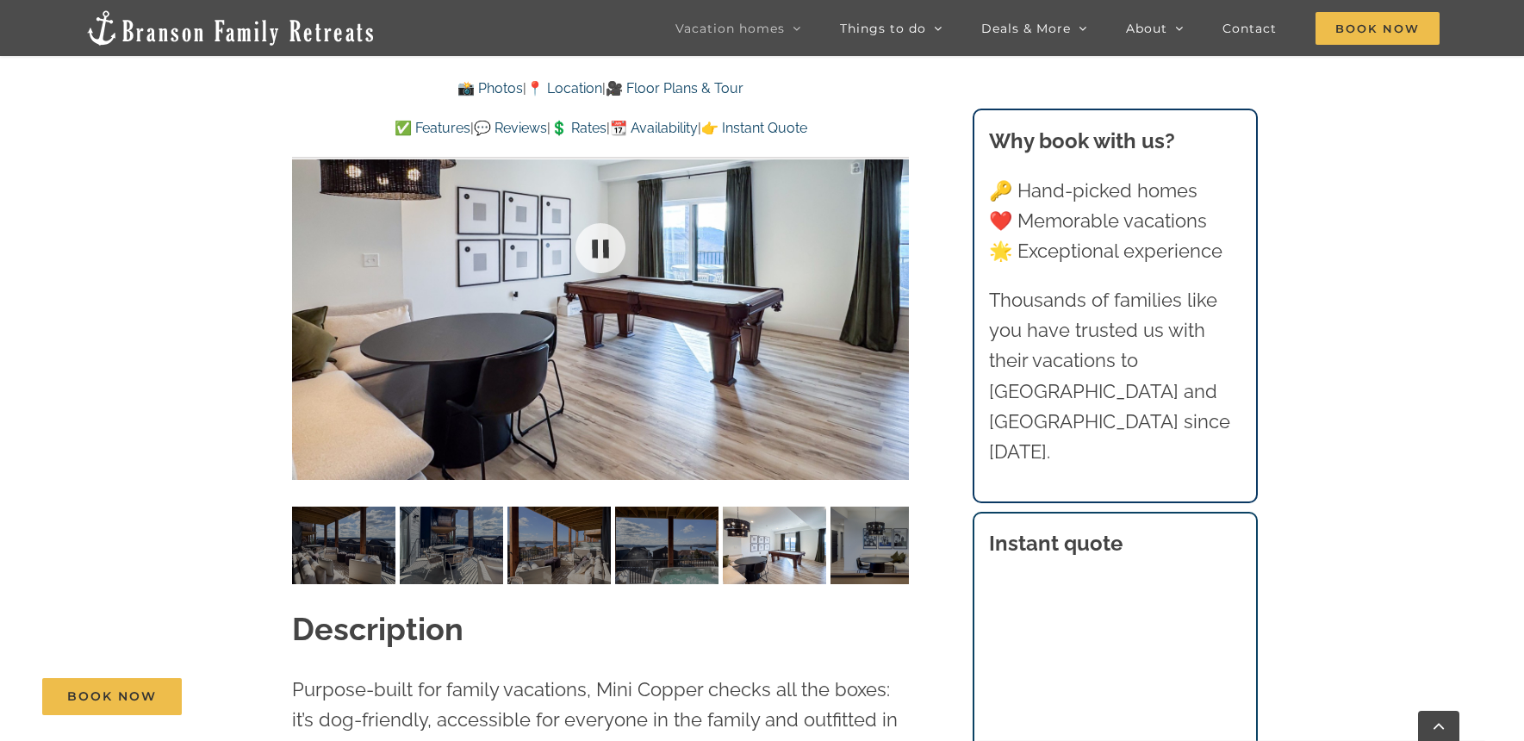
click at [888, 241] on div at bounding box center [600, 248] width 617 height 507
click at [888, 241] on div at bounding box center [873, 248] width 53 height 107
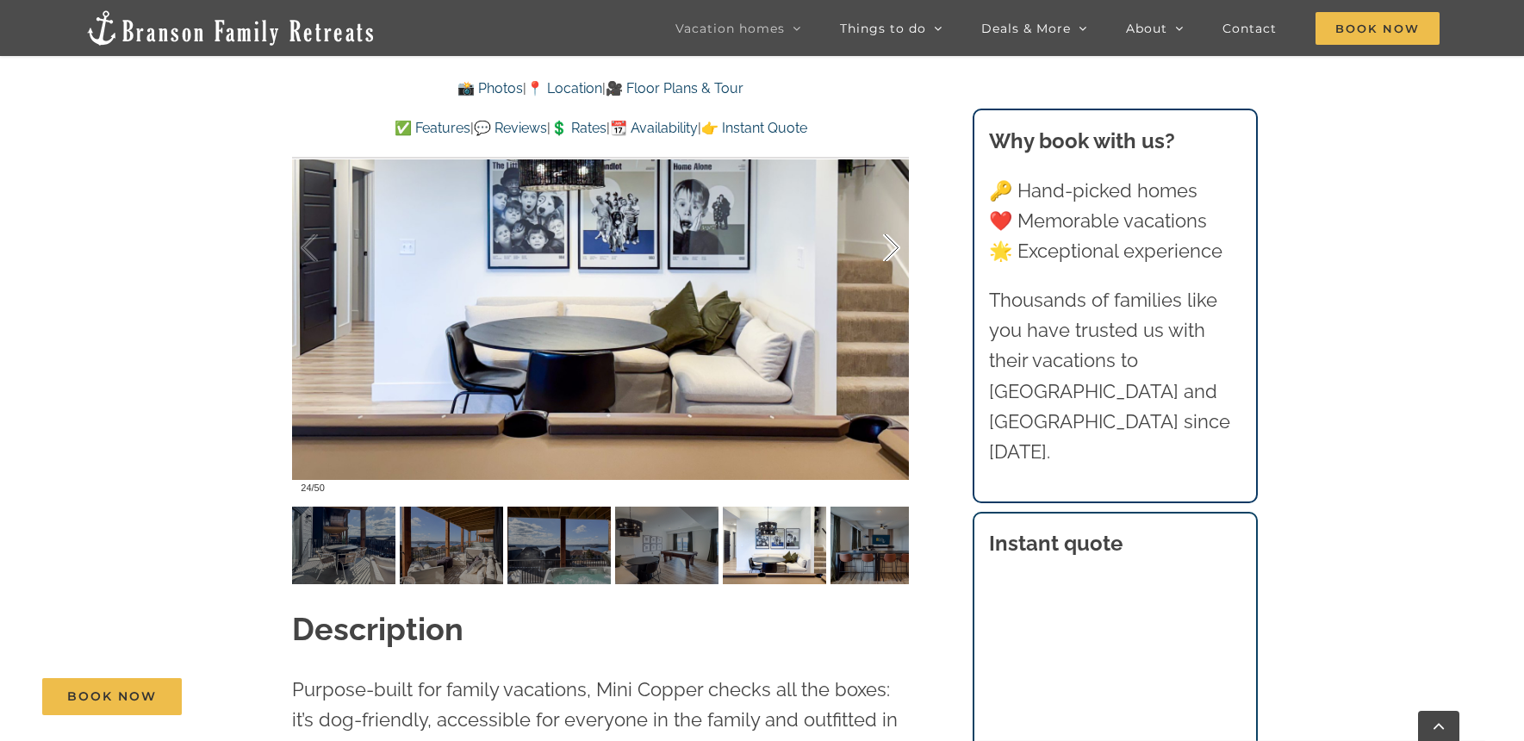
click at [888, 241] on div at bounding box center [873, 248] width 53 height 107
